Goal: Navigation & Orientation: Find specific page/section

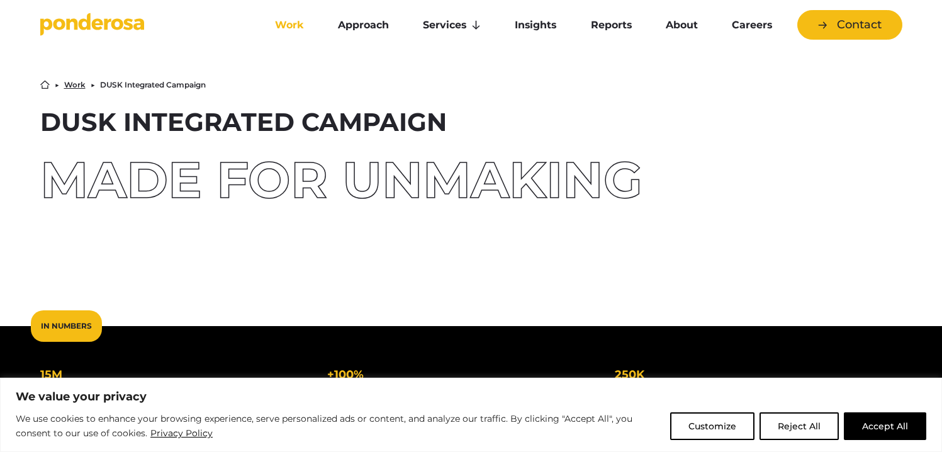
click at [297, 28] on link "Work" at bounding box center [289, 25] width 58 height 26
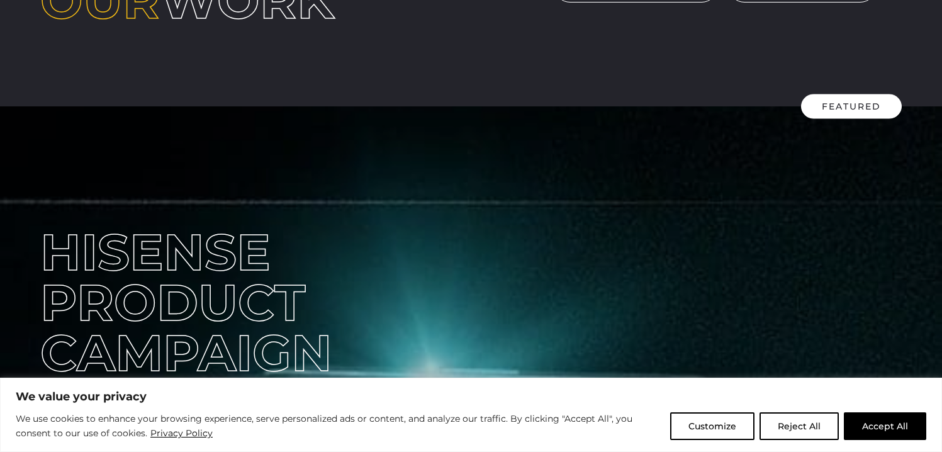
scroll to position [201, 0]
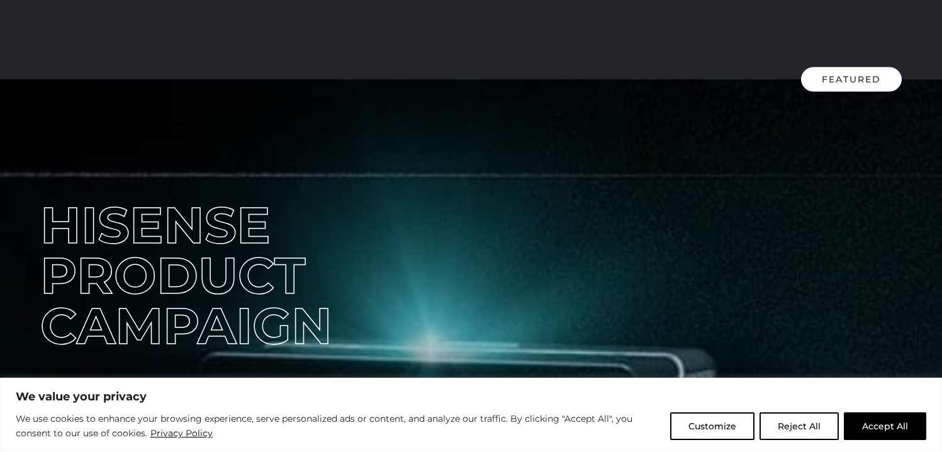
click at [891, 430] on button "Accept All" at bounding box center [885, 426] width 82 height 28
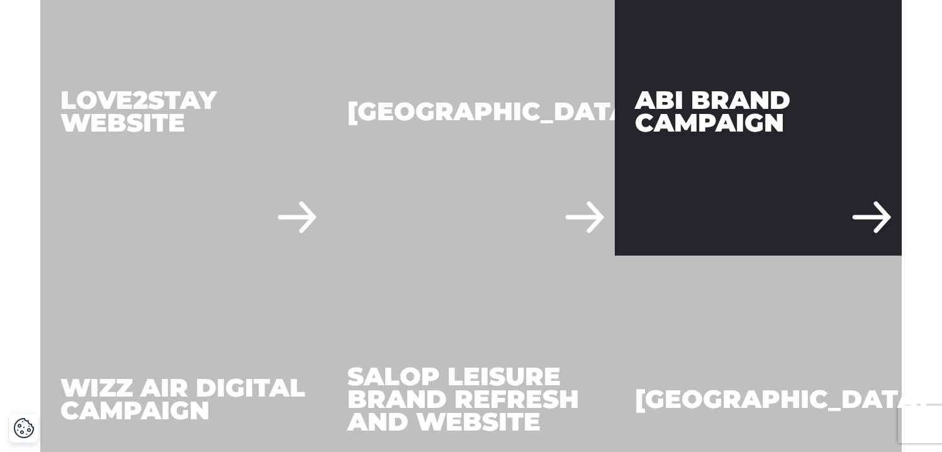
scroll to position [2898, 0]
